Goal: Task Accomplishment & Management: Complete application form

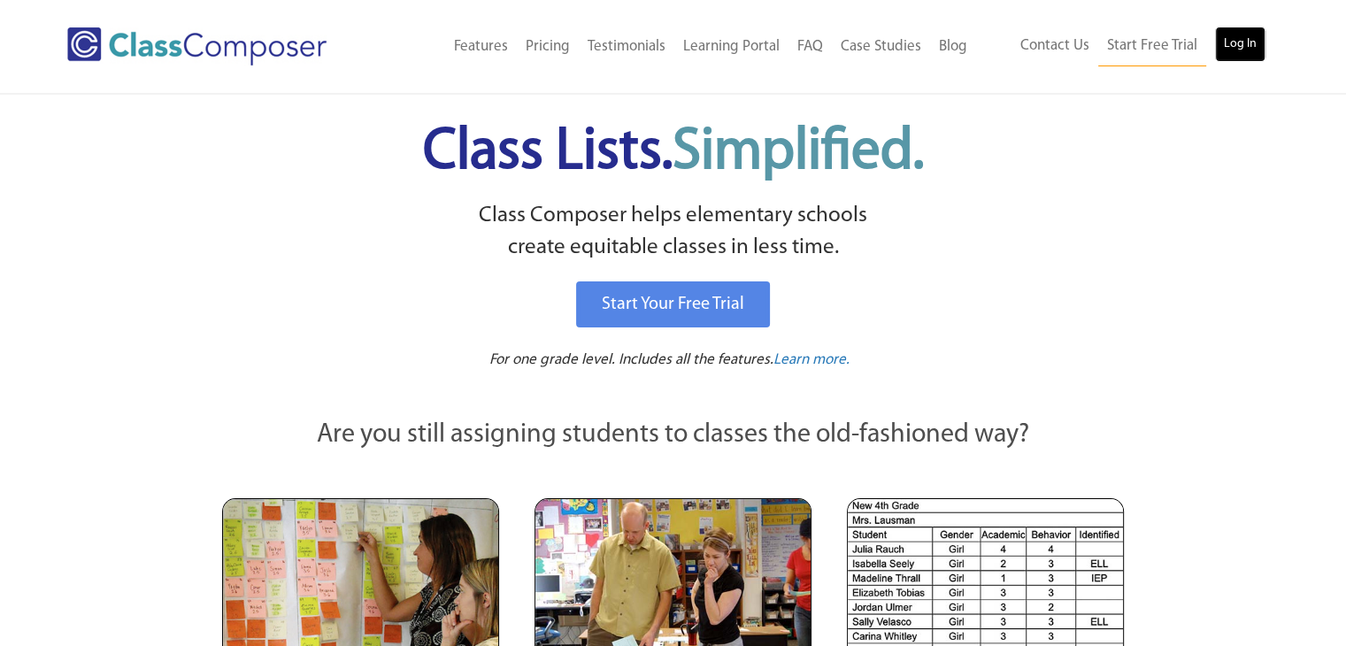
click at [1238, 52] on link "Log In" at bounding box center [1240, 44] width 50 height 35
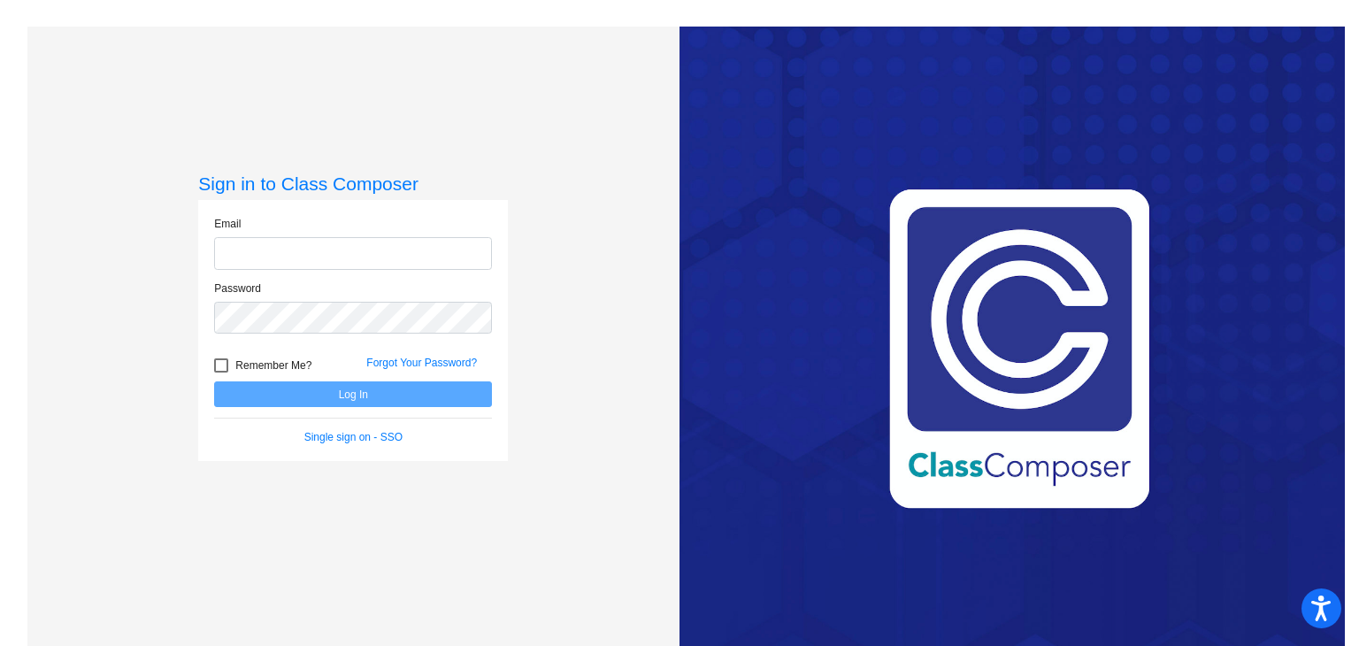
click at [375, 270] on div "Email" at bounding box center [353, 248] width 304 height 65
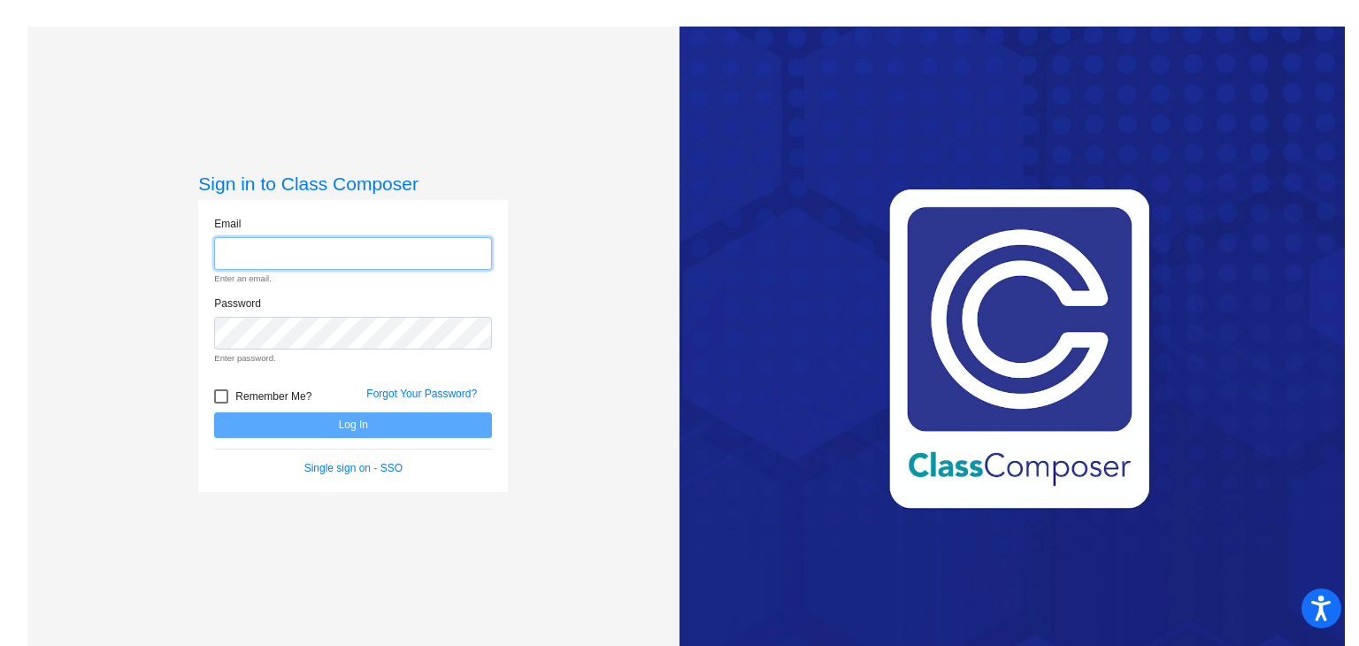
click at [377, 256] on input "email" at bounding box center [353, 253] width 278 height 33
type input "[EMAIL_ADDRESS][DOMAIN_NAME]"
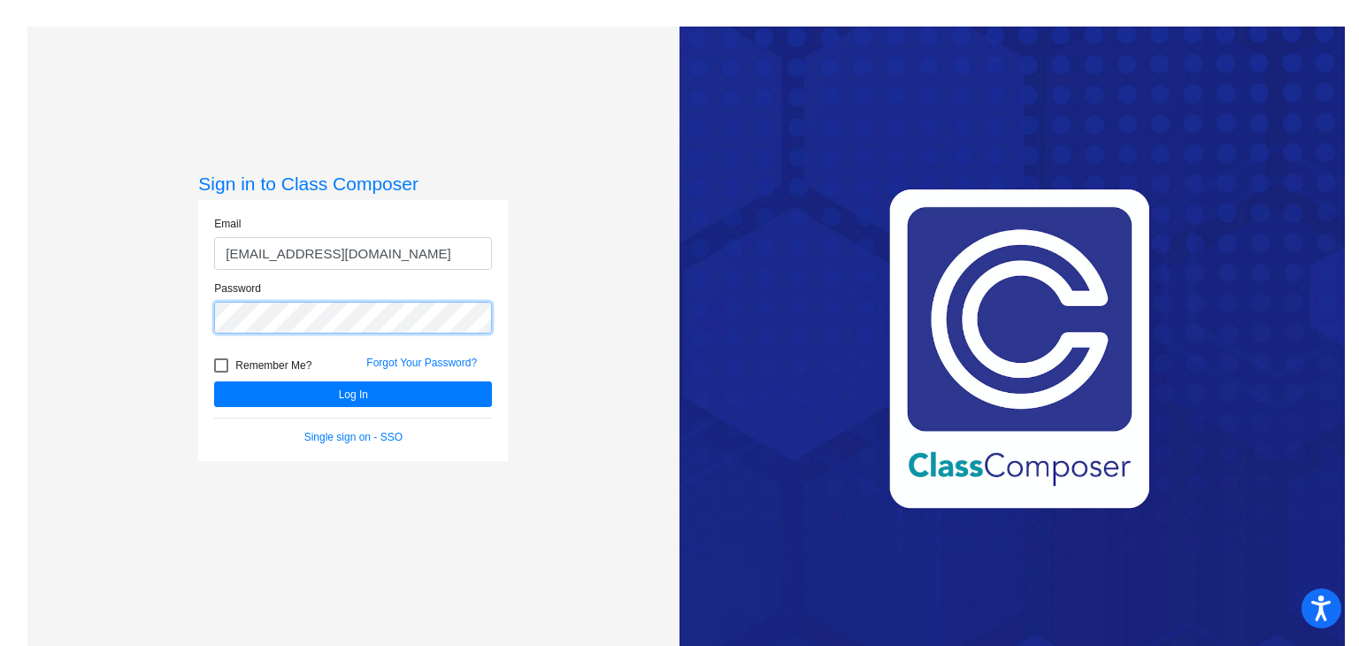
click at [214, 381] on button "Log In" at bounding box center [353, 394] width 278 height 26
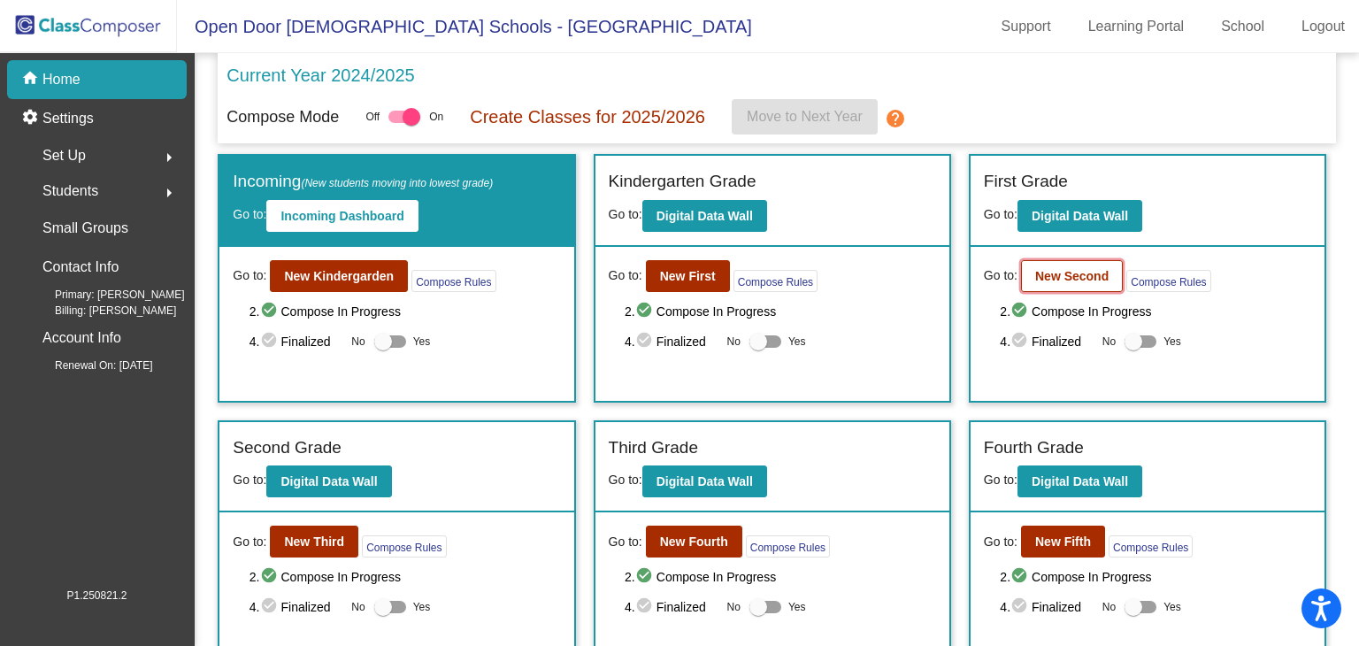
click at [1079, 278] on b "New Second" at bounding box center [1071, 276] width 73 height 14
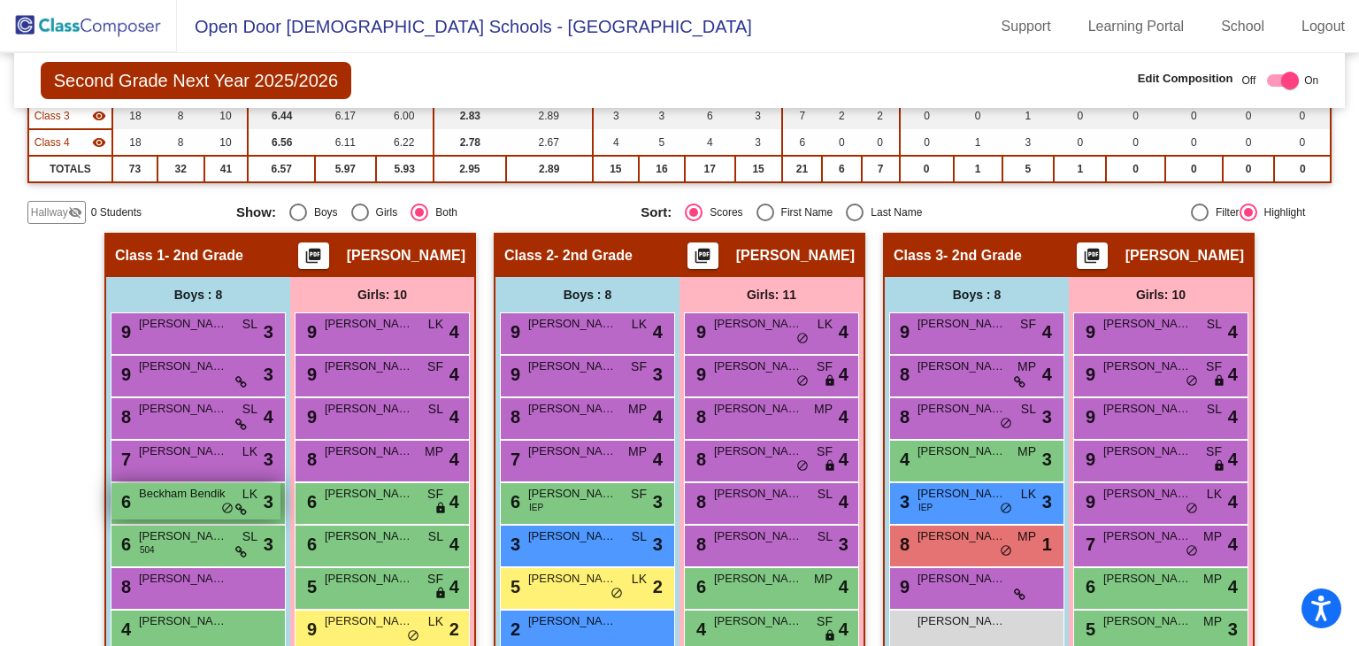
scroll to position [156, 0]
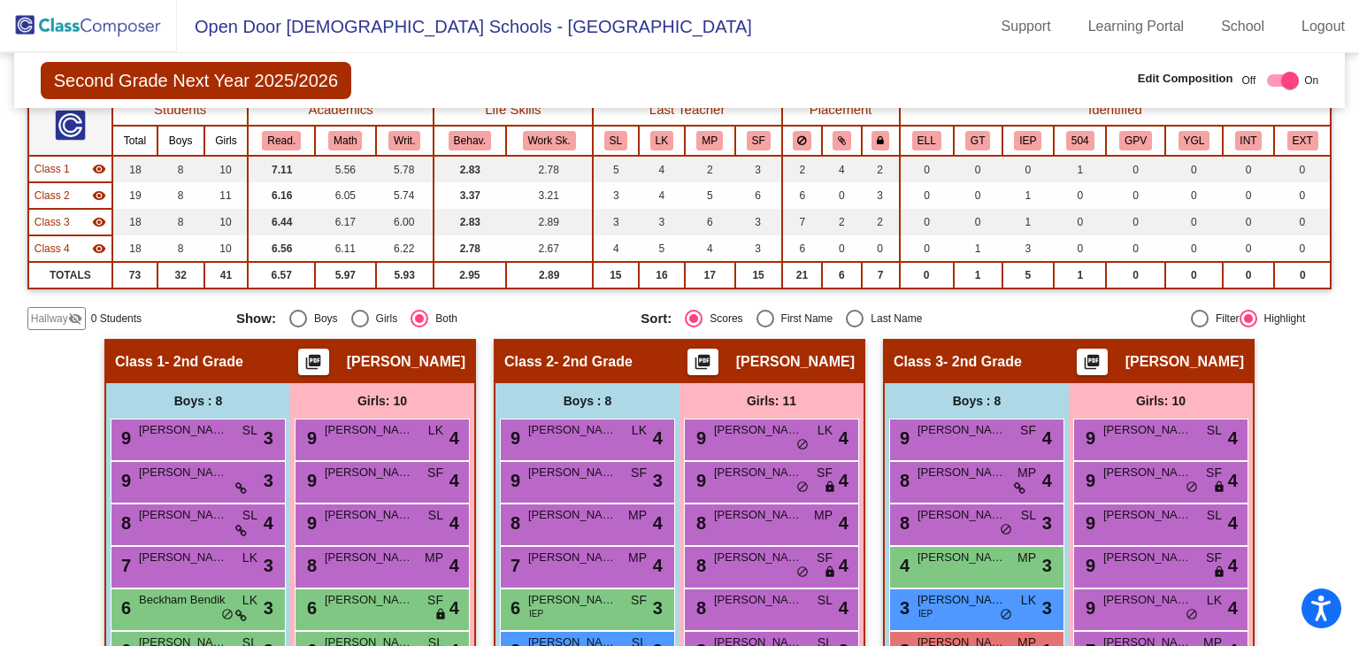
click at [60, 321] on span "Hallway" at bounding box center [49, 319] width 37 height 16
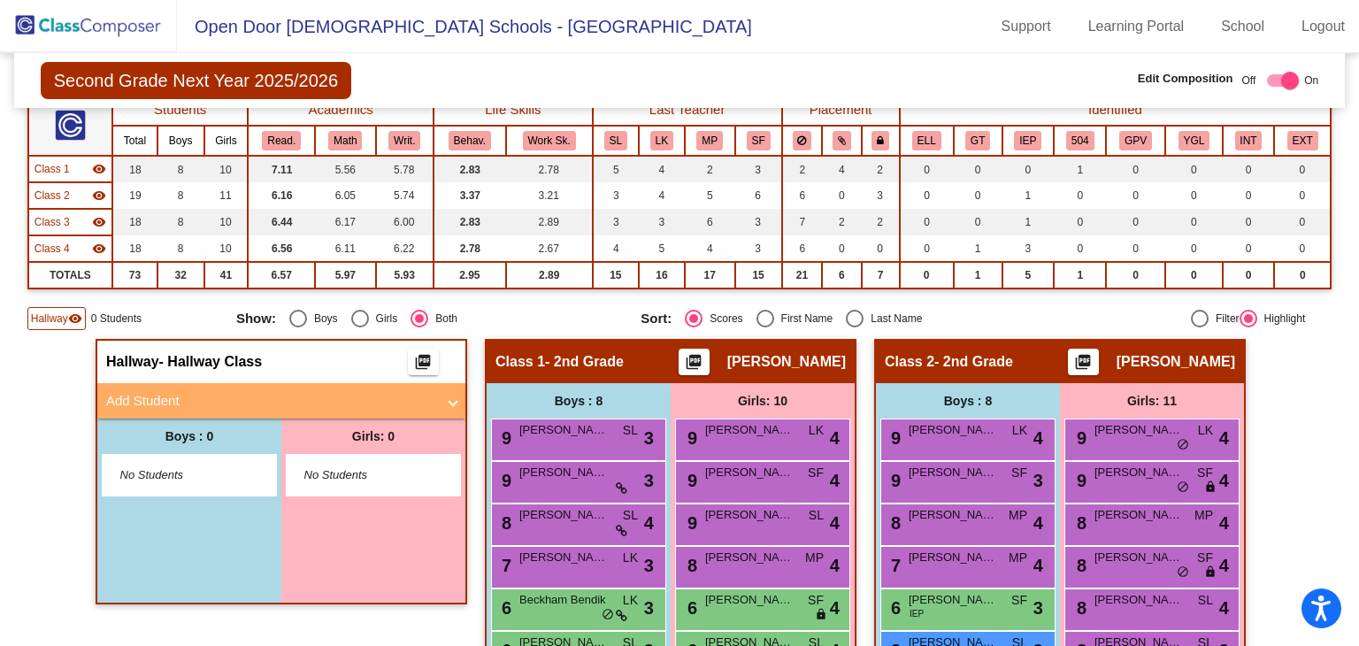
click at [449, 396] on span at bounding box center [452, 401] width 7 height 20
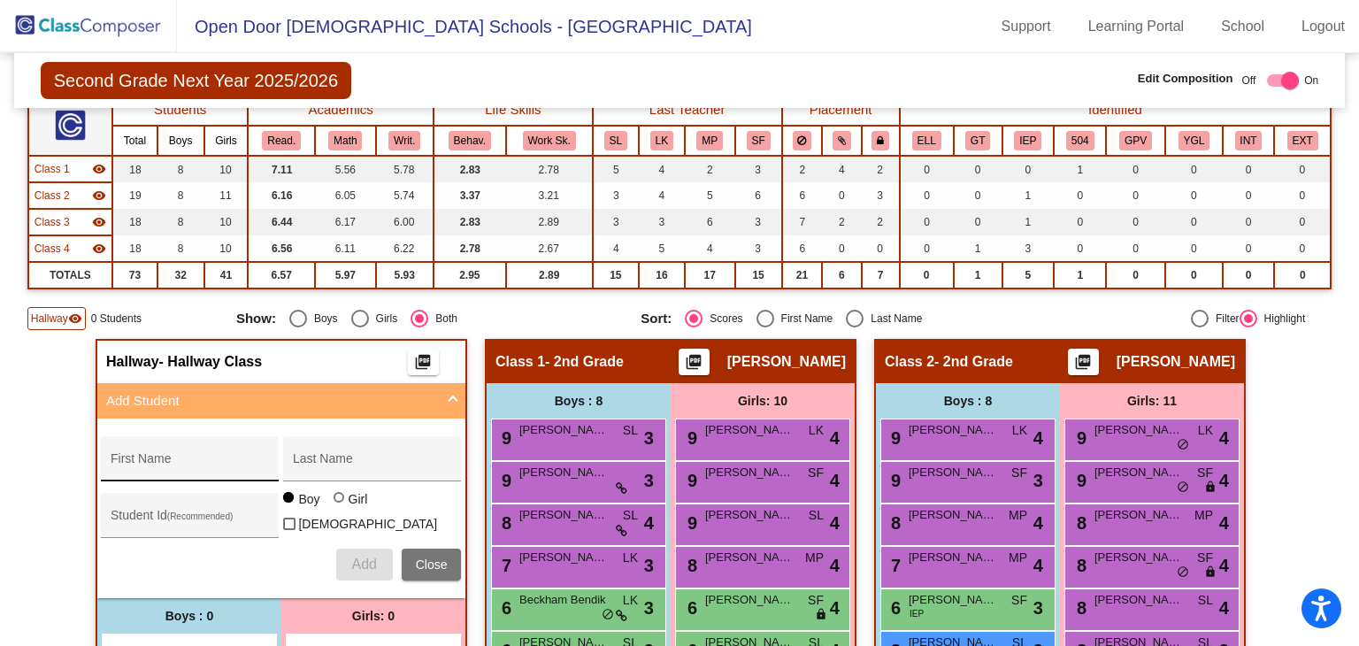
click at [219, 459] on input "First Name" at bounding box center [190, 465] width 159 height 14
type input "[PERSON_NAME]"
click at [330, 549] on div "Add Close" at bounding box center [281, 565] width 360 height 32
click at [342, 551] on button "Add" at bounding box center [364, 565] width 57 height 32
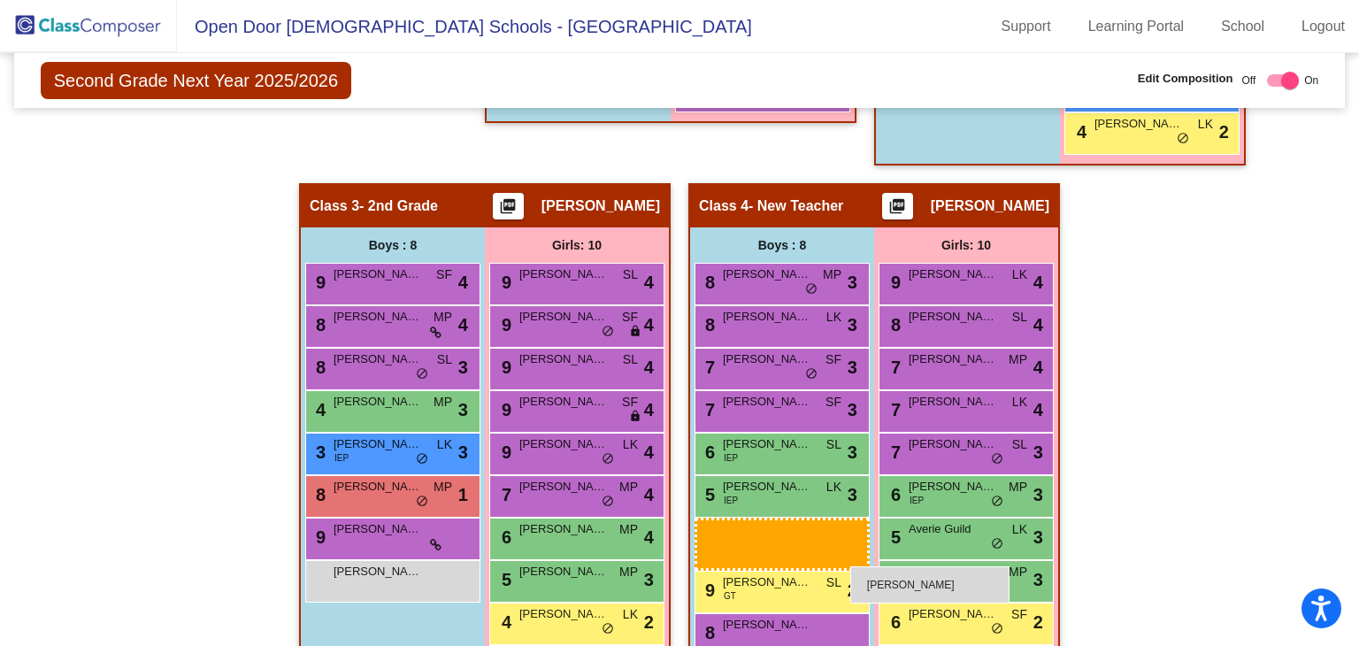
scroll to position [952, 0]
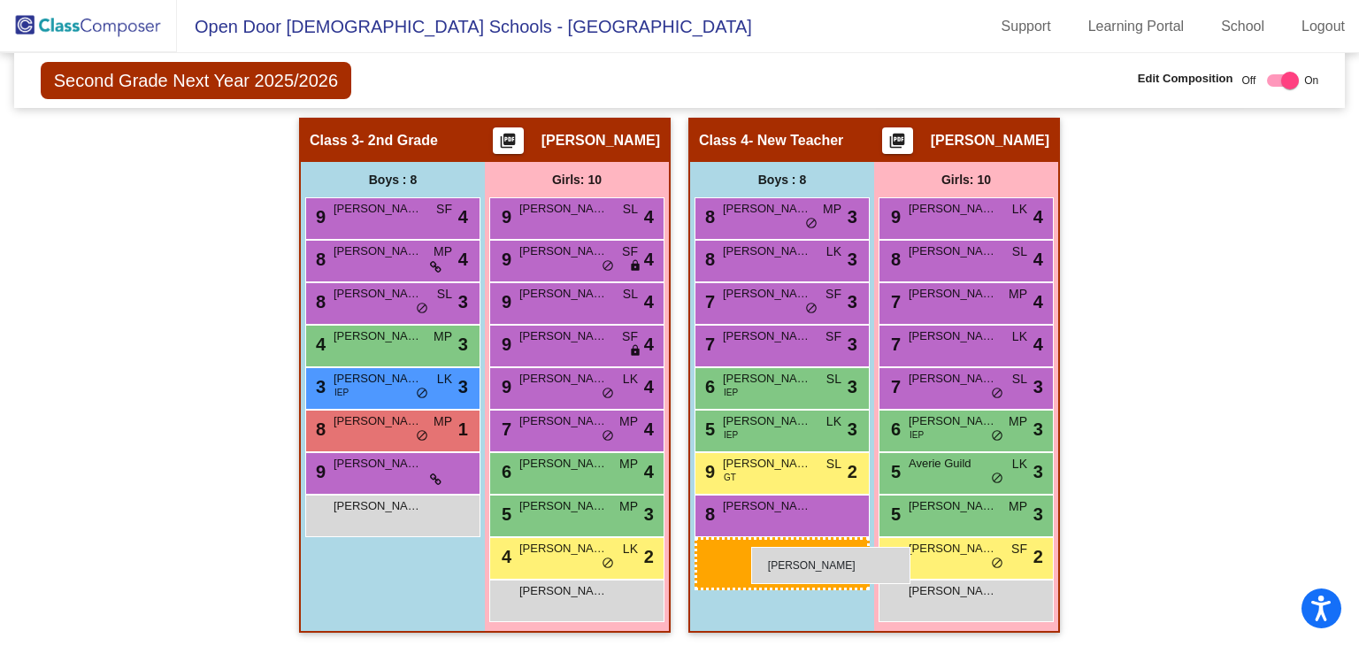
drag, startPoint x: 237, startPoint y: 395, endPoint x: 742, endPoint y: 549, distance: 528.2
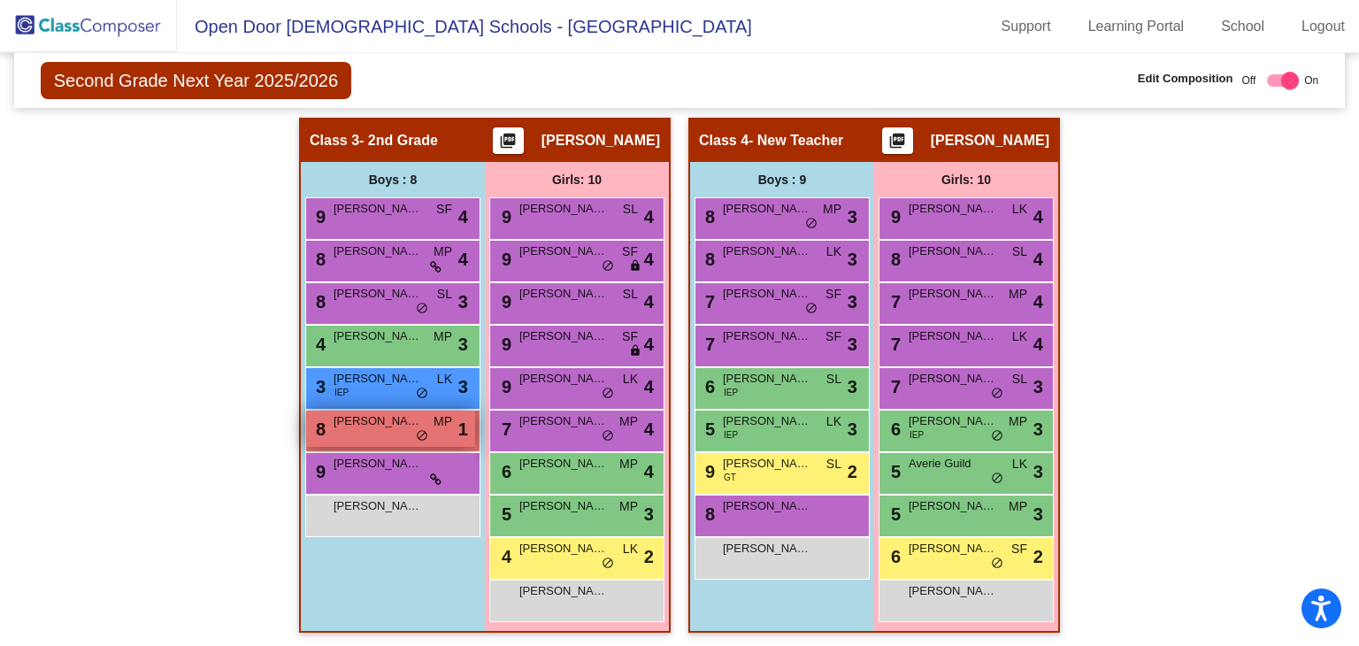
scroll to position [510, 0]
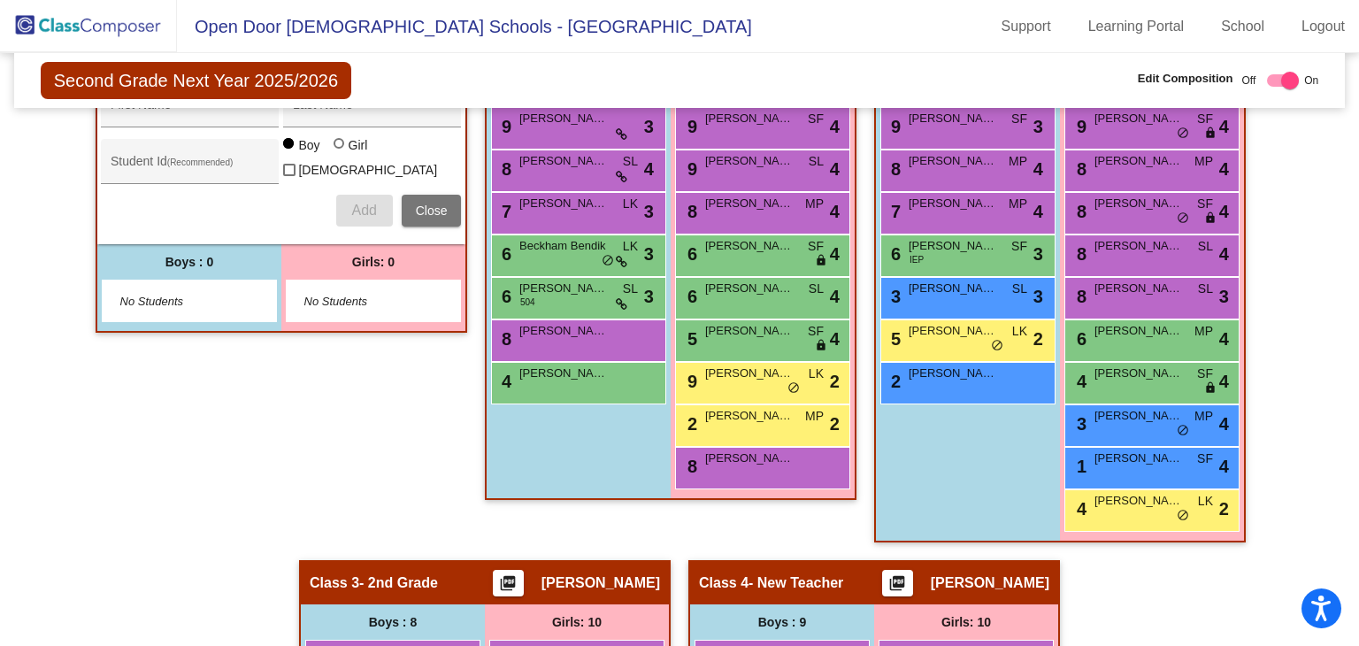
click at [81, 37] on img at bounding box center [88, 26] width 177 height 52
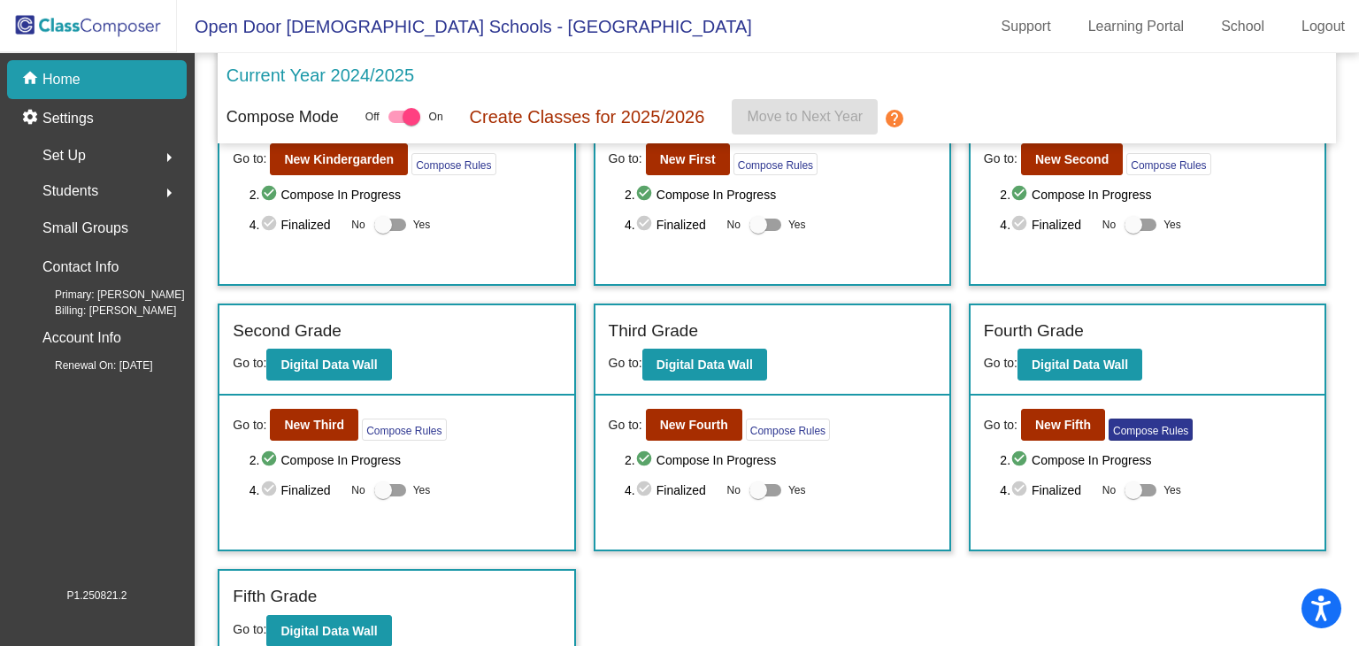
scroll to position [129, 0]
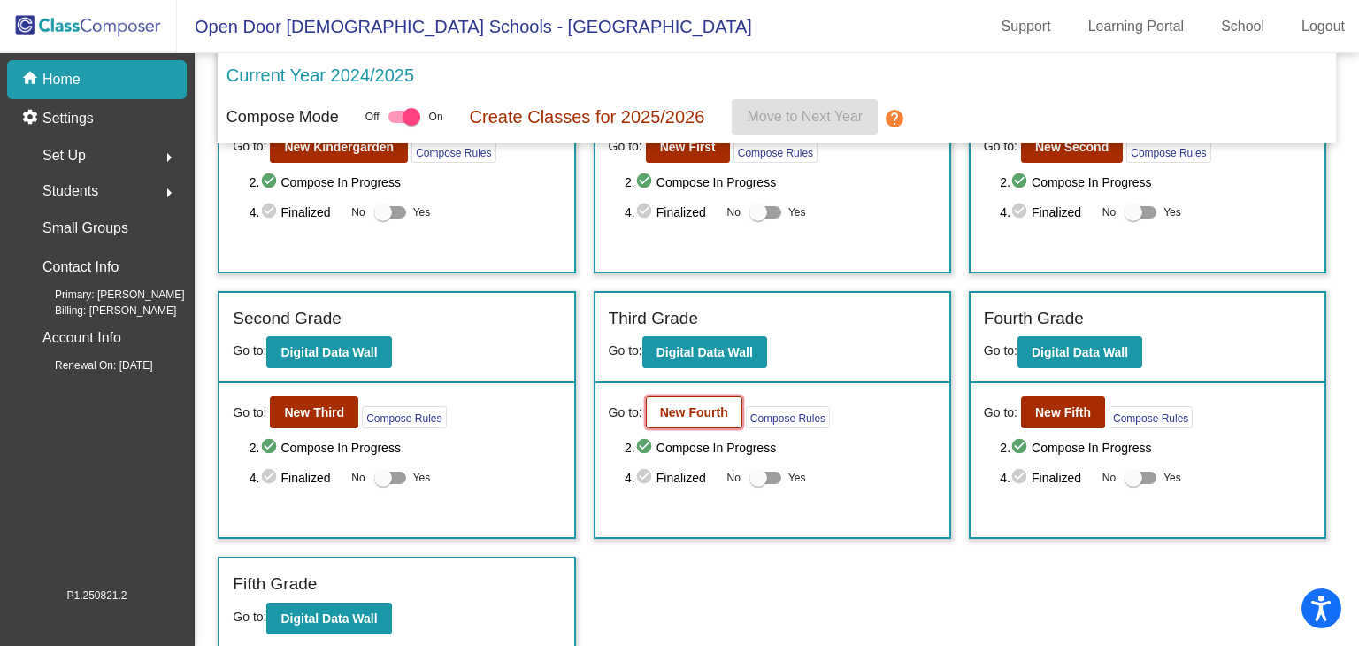
click at [707, 396] on button "New Fourth" at bounding box center [694, 412] width 96 height 32
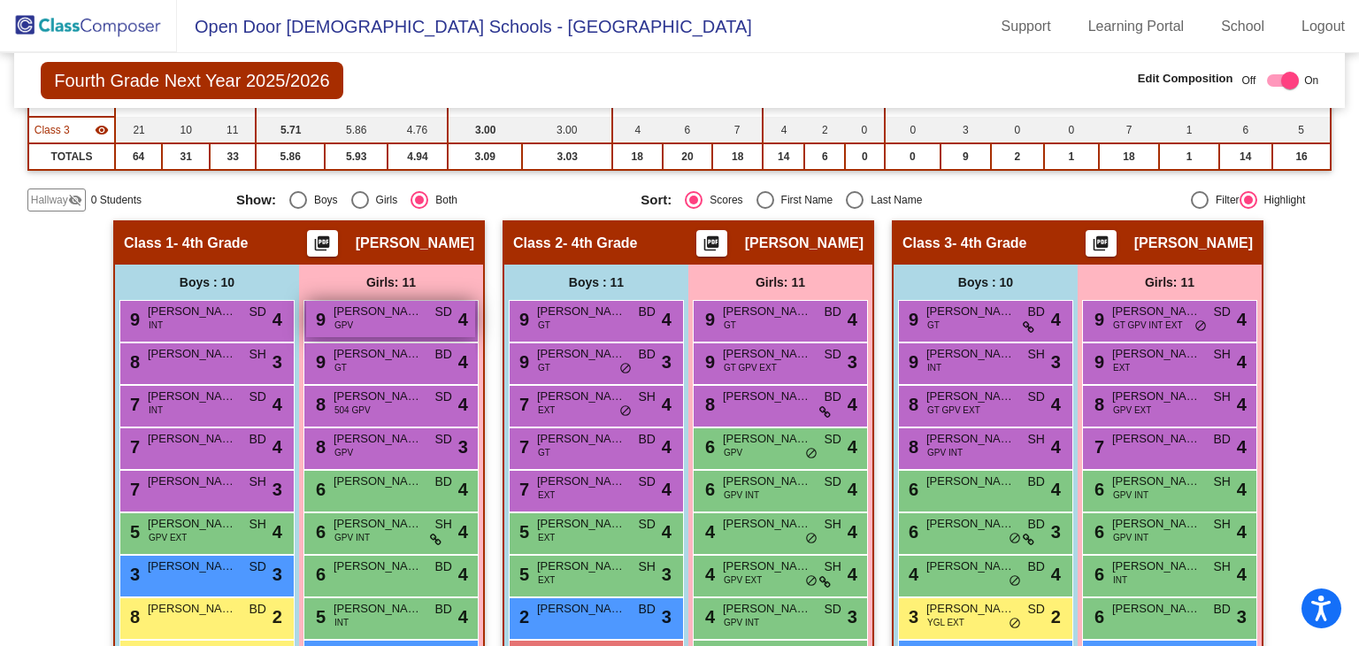
scroll to position [217, 0]
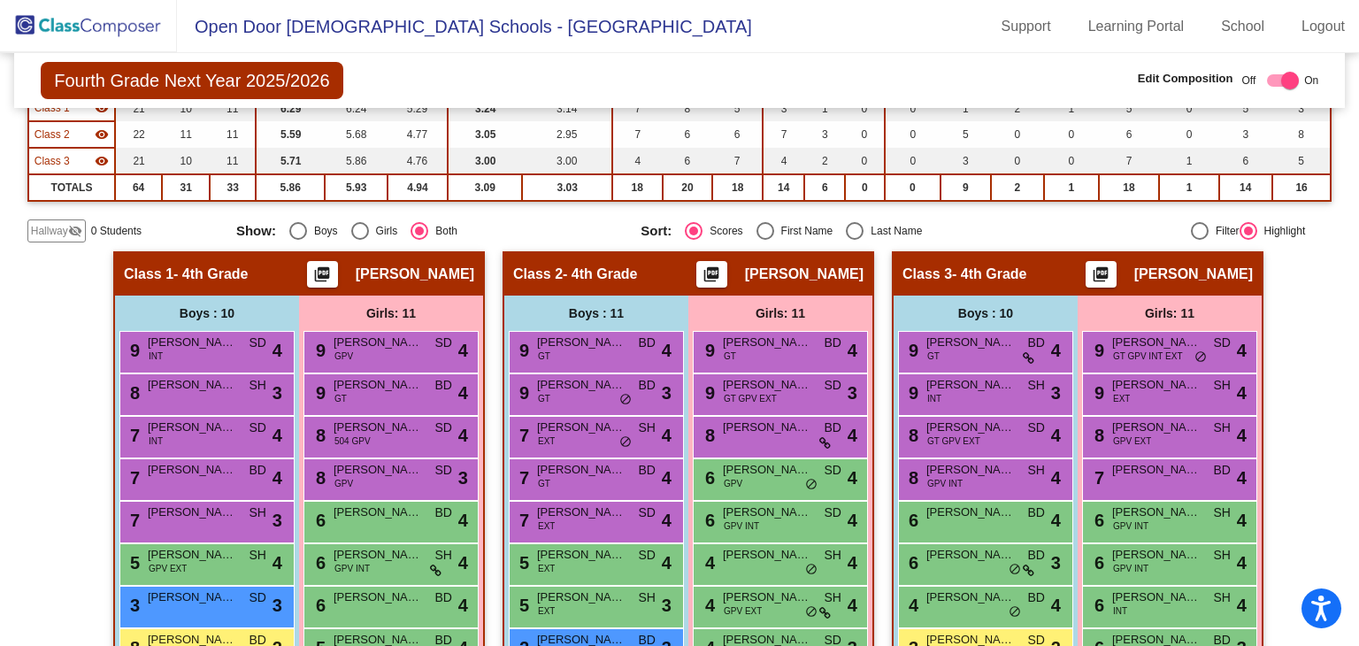
click at [58, 219] on div "Hallway visibility_off" at bounding box center [56, 230] width 58 height 23
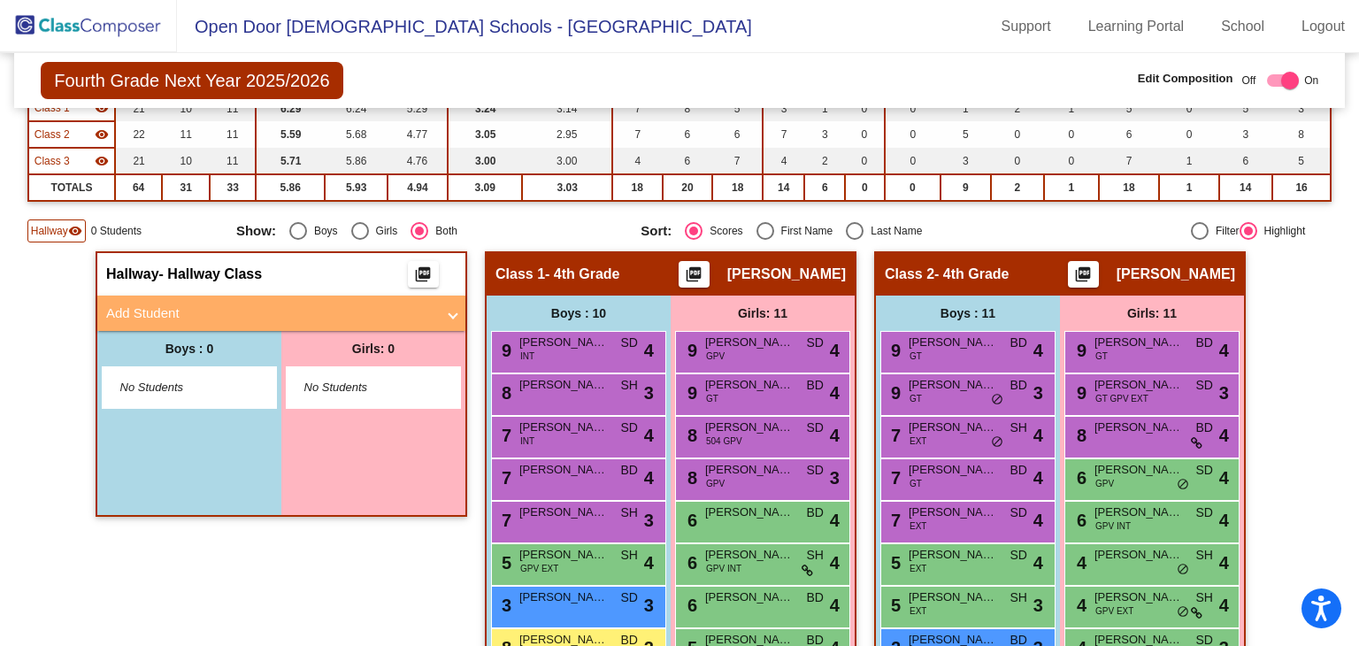
click at [446, 324] on mat-expansion-panel-header "Add Student" at bounding box center [281, 313] width 368 height 35
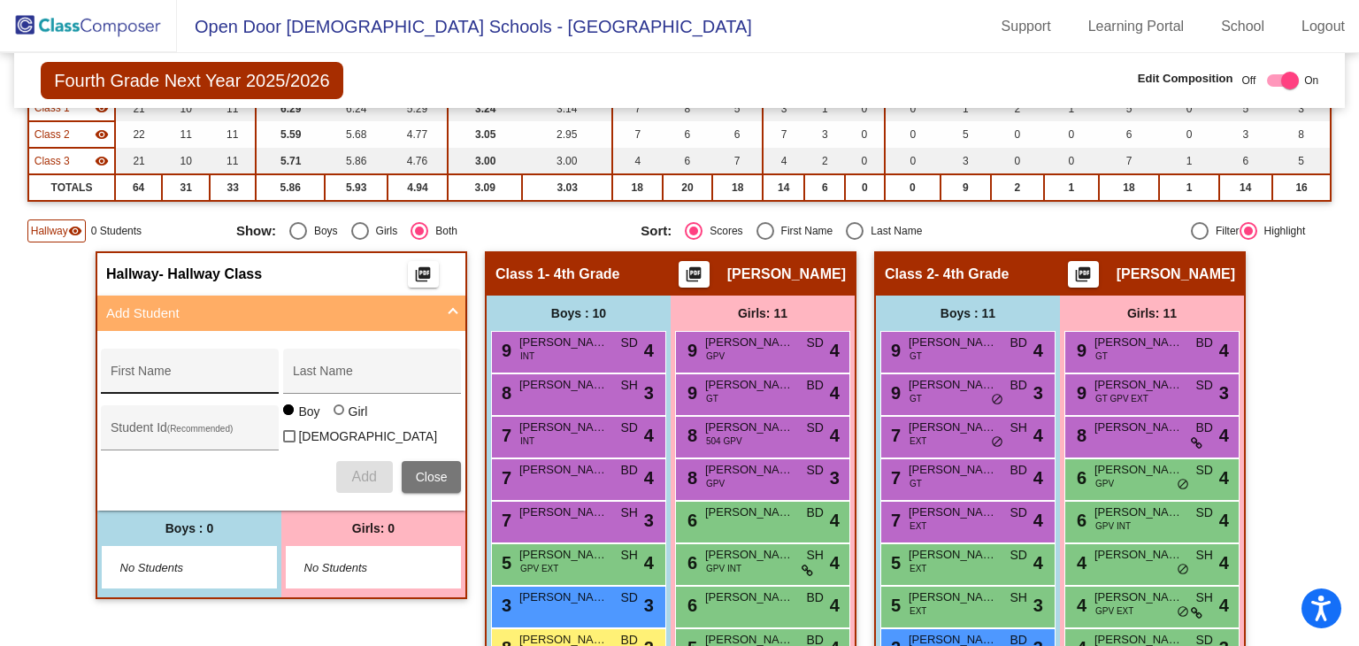
click at [219, 375] on input "First Name" at bounding box center [190, 378] width 159 height 14
type input "[PERSON_NAME] [PERSON_NAME]"
type input "[PERSON_NAME]"
drag, startPoint x: 375, startPoint y: 379, endPoint x: 216, endPoint y: 359, distance: 160.5
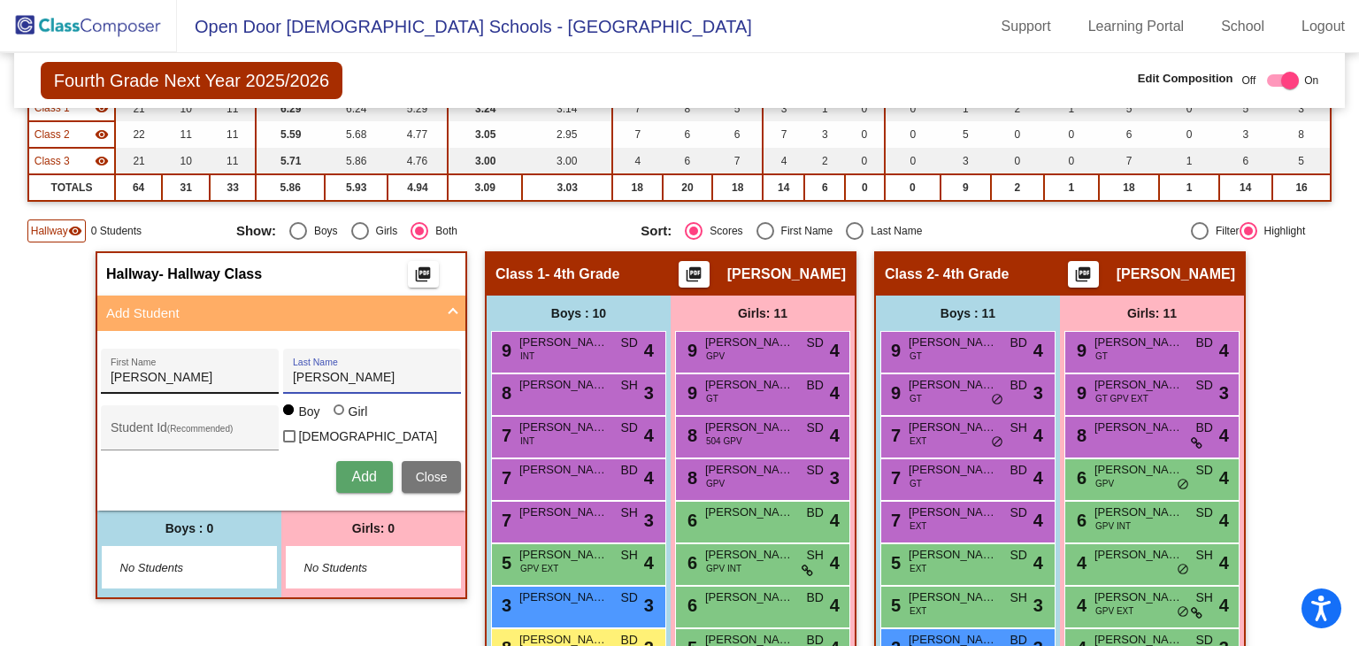
click at [227, 362] on div "[PERSON_NAME] First Name [PERSON_NAME] Last Name" at bounding box center [281, 371] width 360 height 45
type input "[PERSON_NAME]"
click at [340, 419] on div at bounding box center [341, 411] width 14 height 14
click at [340, 419] on input "Girl" at bounding box center [340, 419] width 1 height 1
radio input "true"
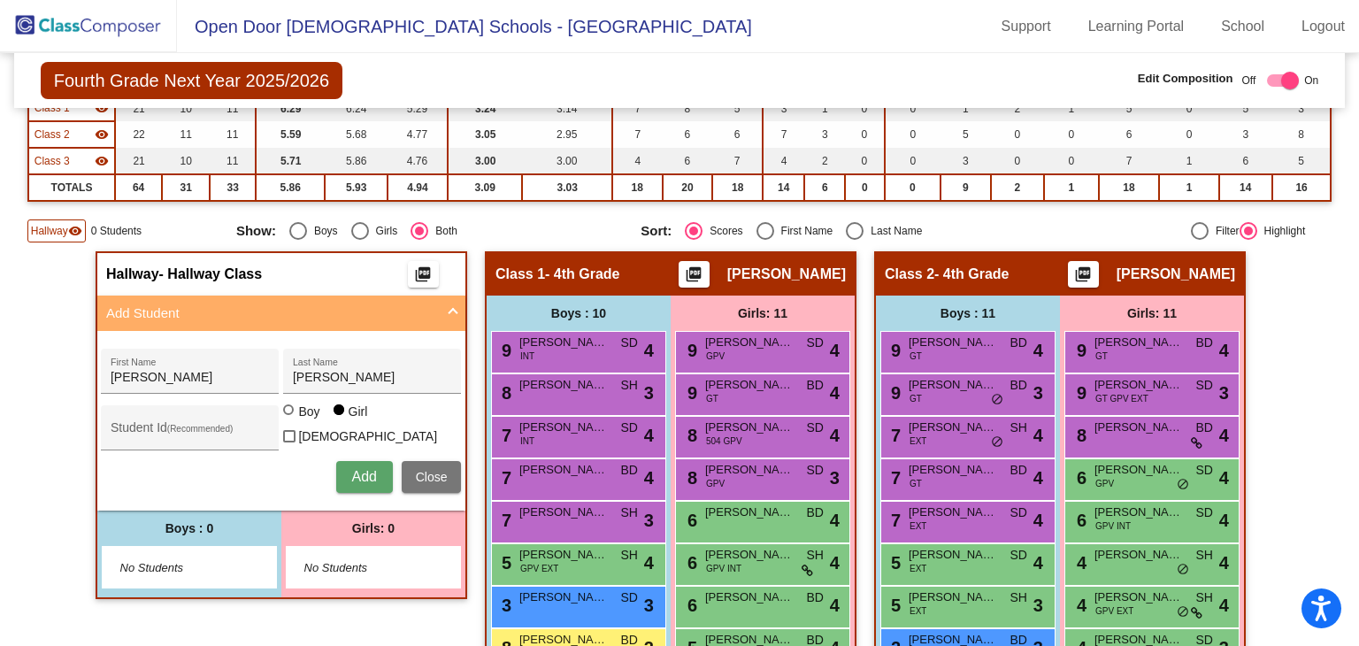
drag, startPoint x: 356, startPoint y: 470, endPoint x: 457, endPoint y: 496, distance: 104.3
click at [357, 470] on span "Add" at bounding box center [363, 476] width 25 height 15
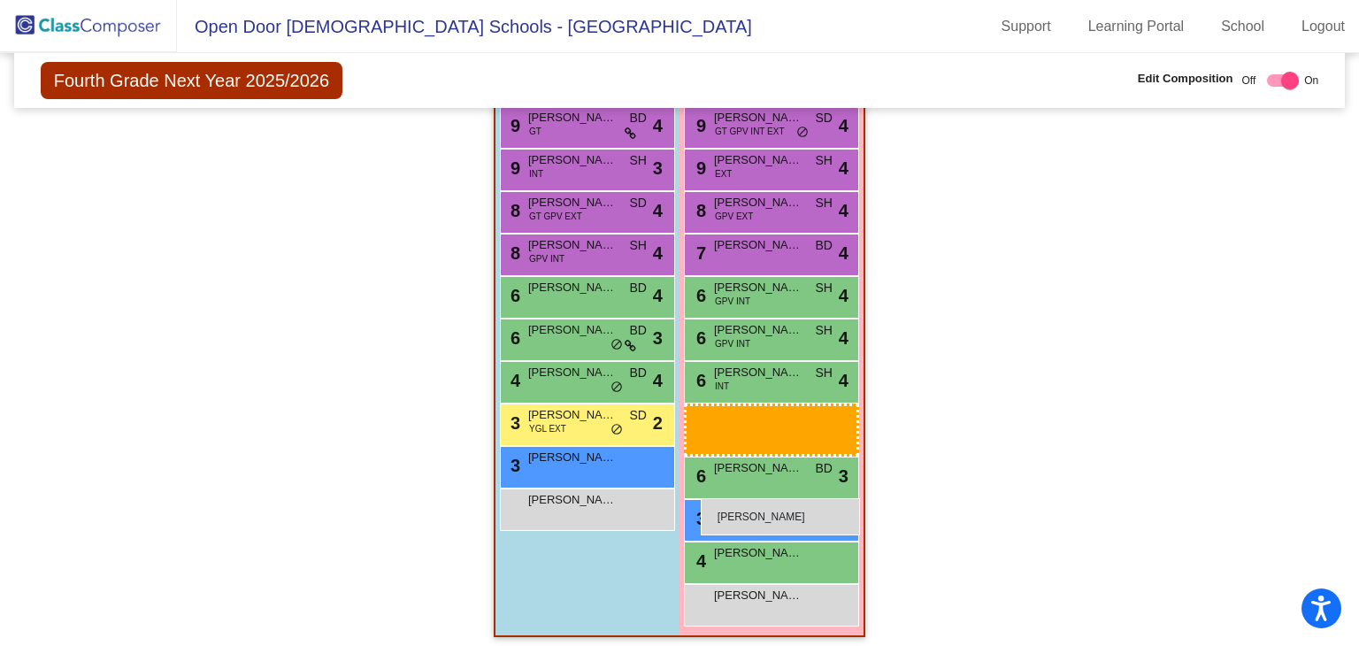
scroll to position [1022, 0]
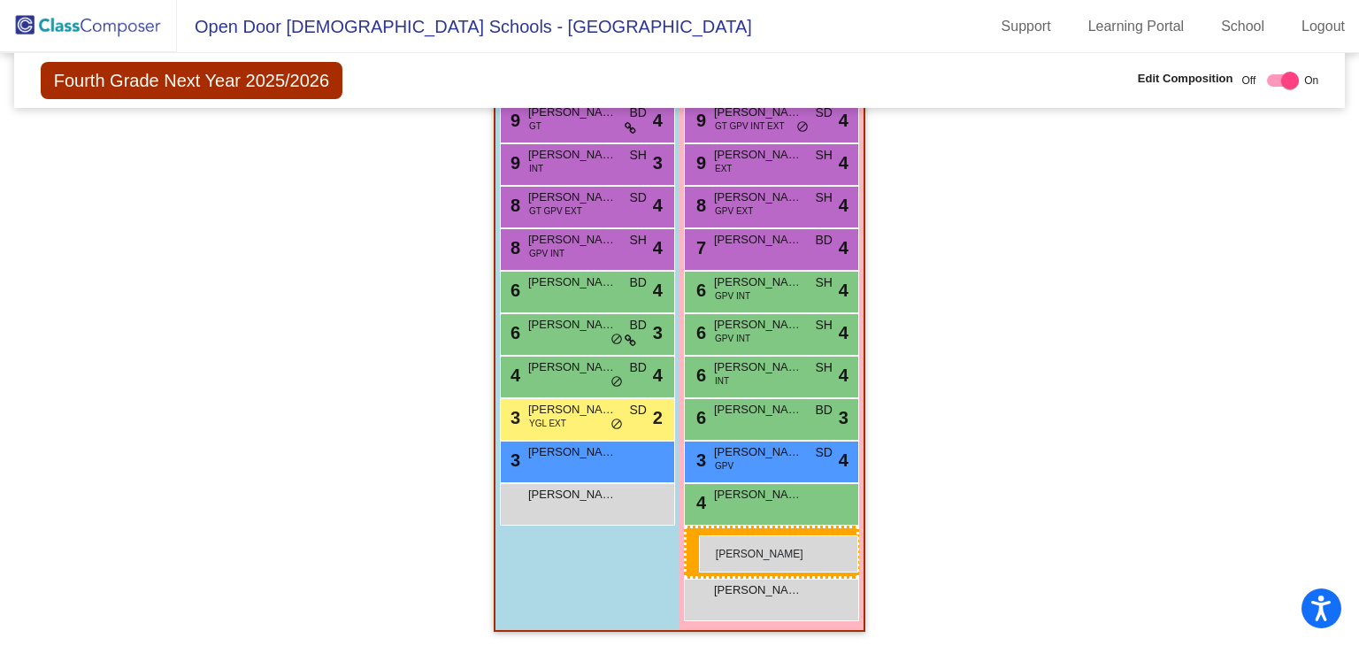
drag, startPoint x: 386, startPoint y: 210, endPoint x: 698, endPoint y: 532, distance: 448.6
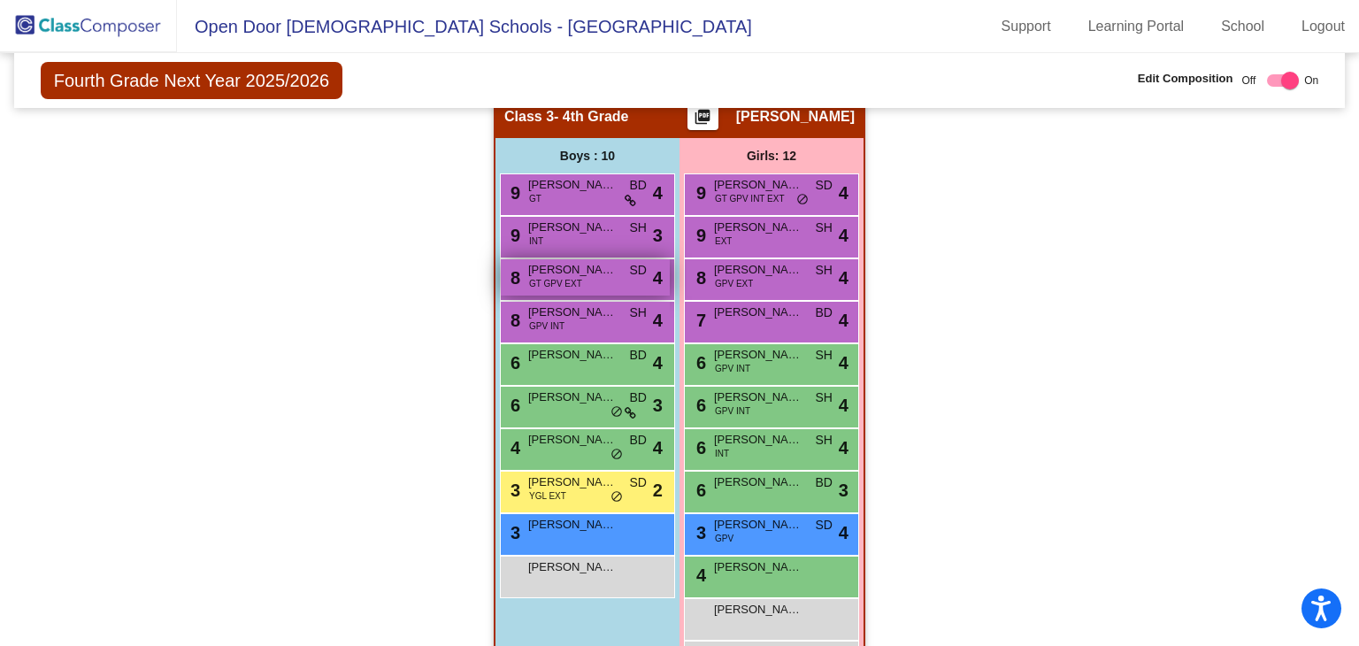
scroll to position [923, 0]
